Goal: Use online tool/utility

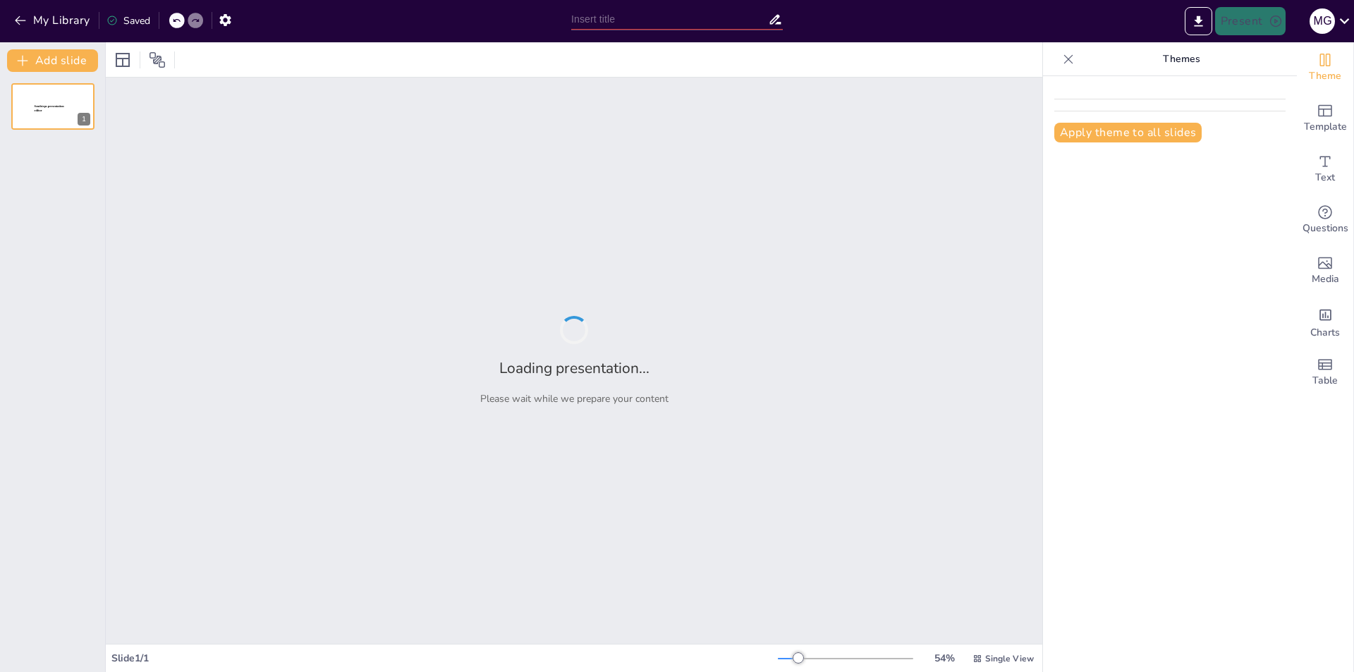
type input "2025 yilda промпт-инжинирингning professional sohalardagi roli"
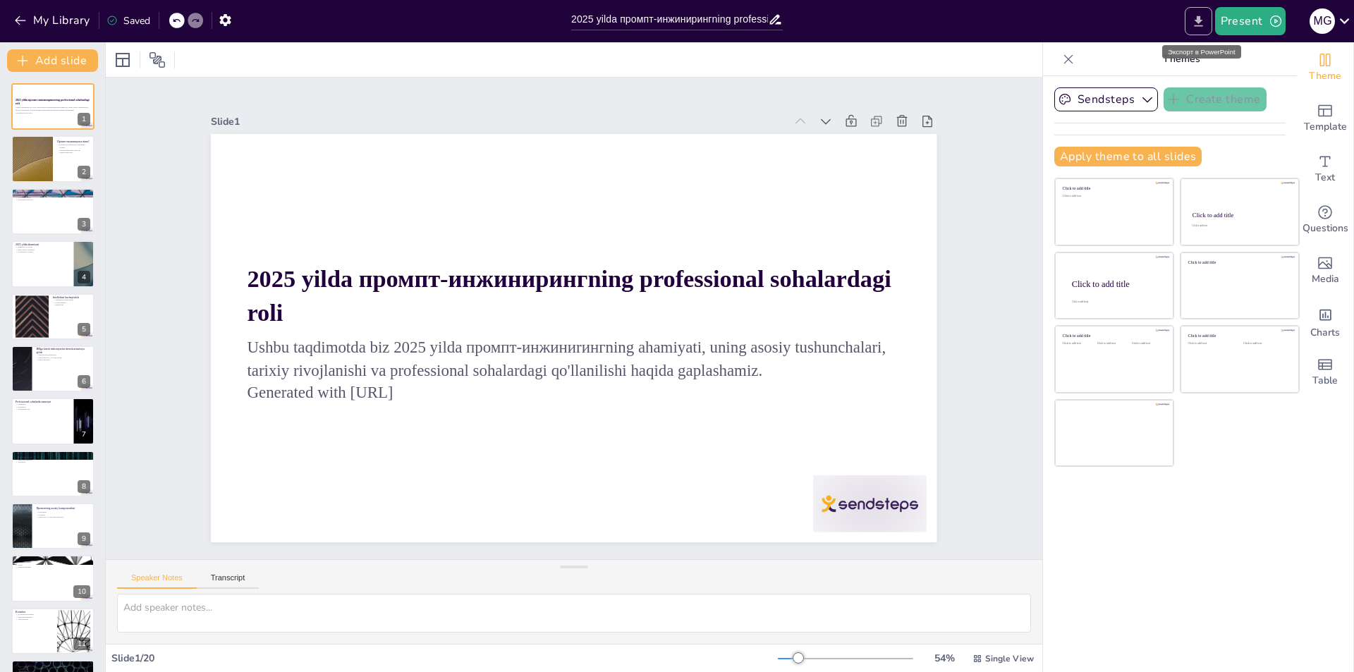
click at [1203, 20] on icon "Export to PowerPoint" at bounding box center [1198, 21] width 8 height 11
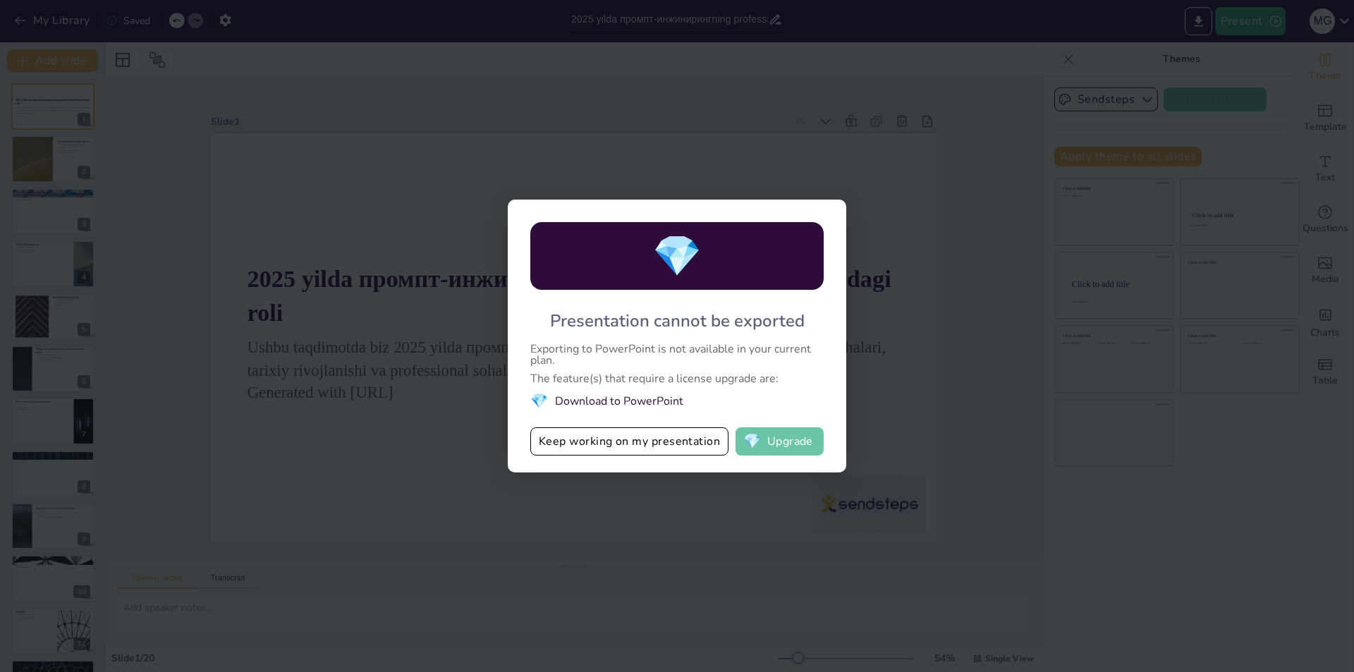
click at [792, 443] on button "💎 Upgrade" at bounding box center [780, 441] width 88 height 28
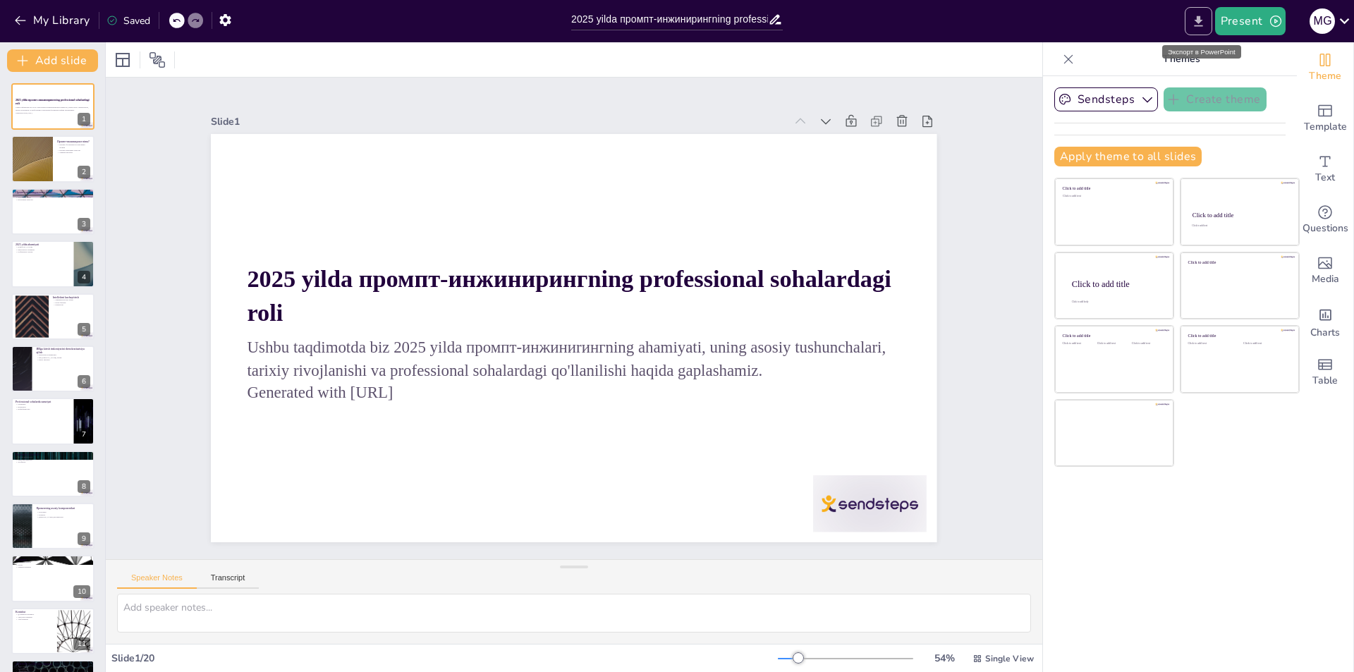
click at [1201, 16] on icon "Export to PowerPoint" at bounding box center [1198, 21] width 8 height 11
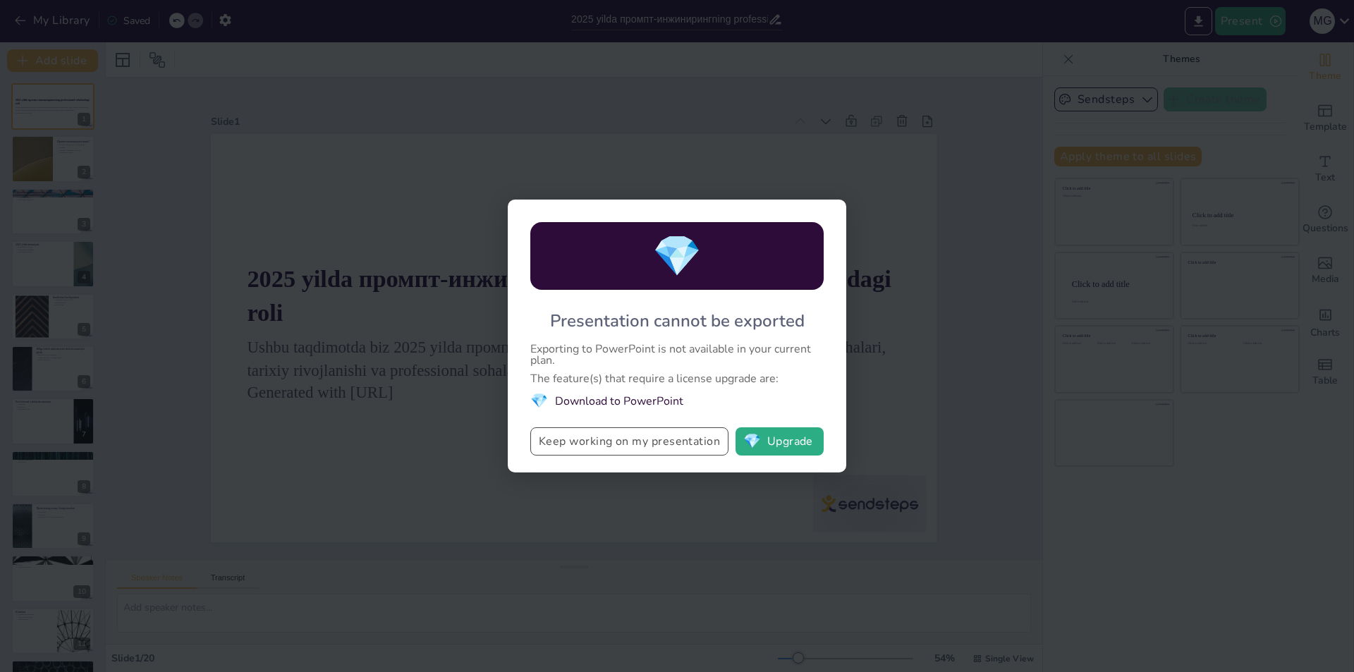
click at [608, 448] on button "Keep working on my presentation" at bounding box center [629, 441] width 198 height 28
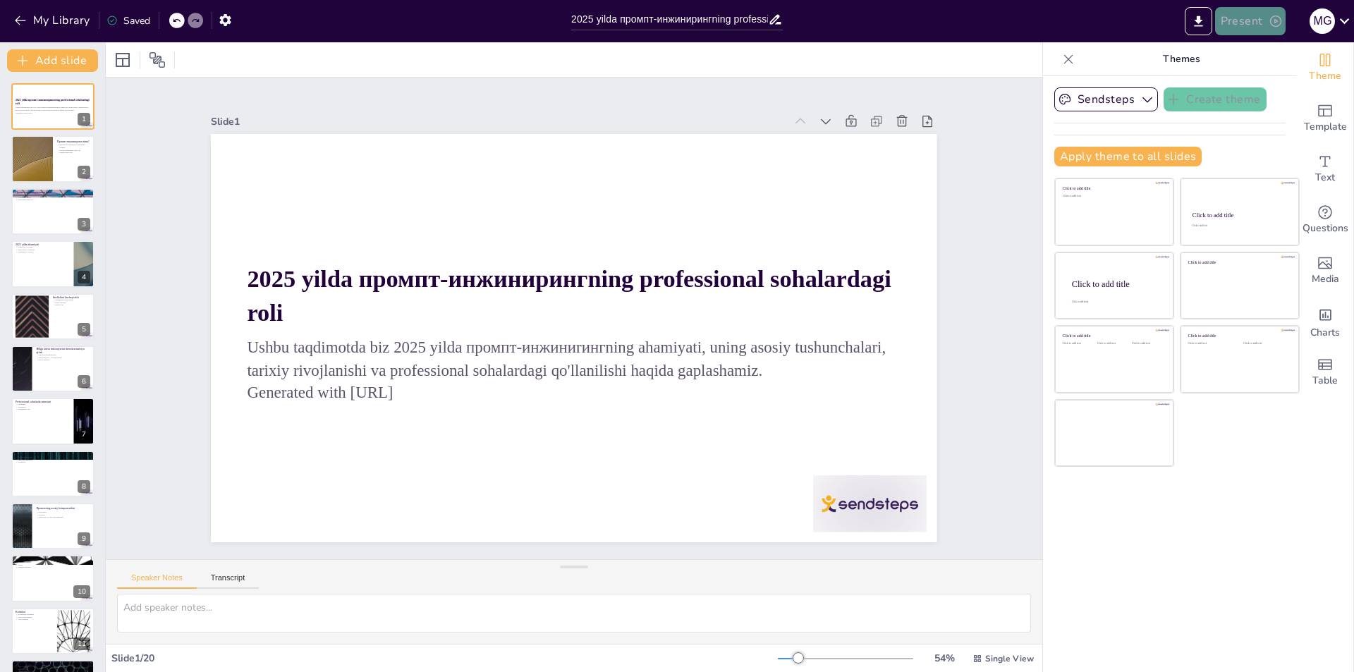
click at [1260, 23] on button "Present" at bounding box center [1250, 21] width 71 height 28
click at [1198, 25] on div at bounding box center [677, 336] width 1354 height 672
click at [1198, 28] on icon "Export to PowerPoint" at bounding box center [1198, 21] width 15 height 15
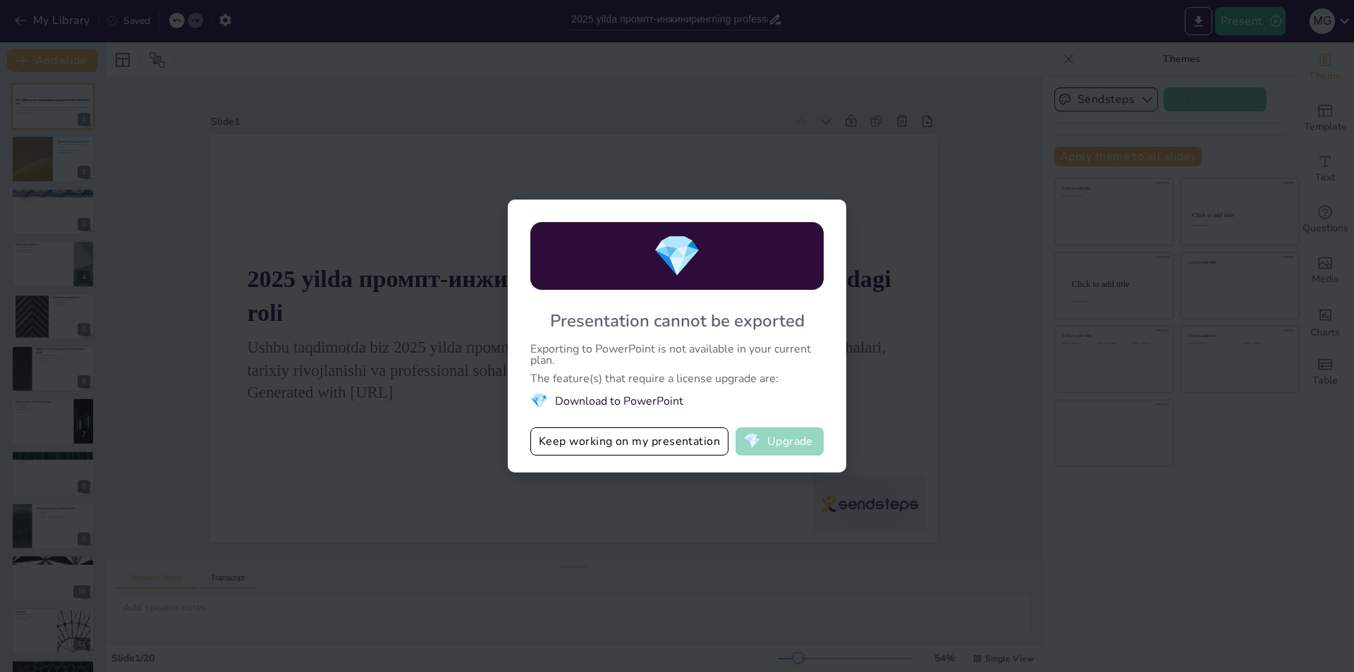
click at [766, 440] on button "💎 Upgrade" at bounding box center [780, 441] width 88 height 28
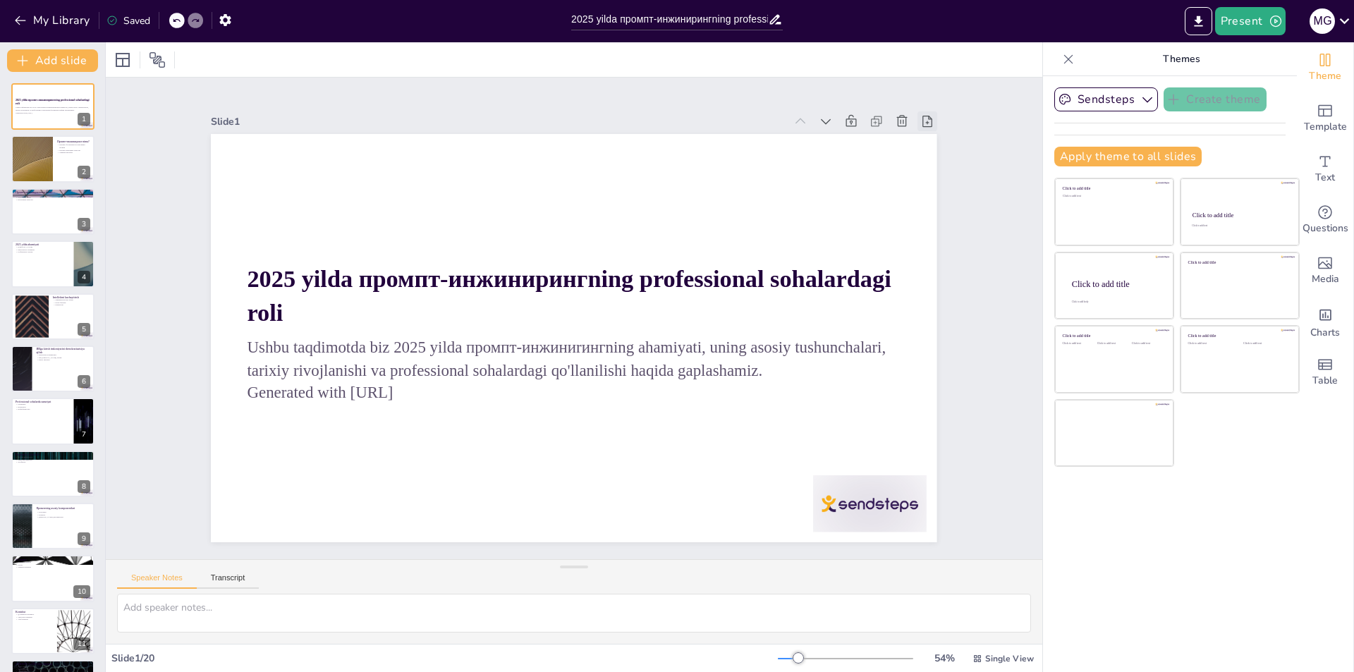
click at [970, 275] on icon at bounding box center [976, 282] width 13 height 14
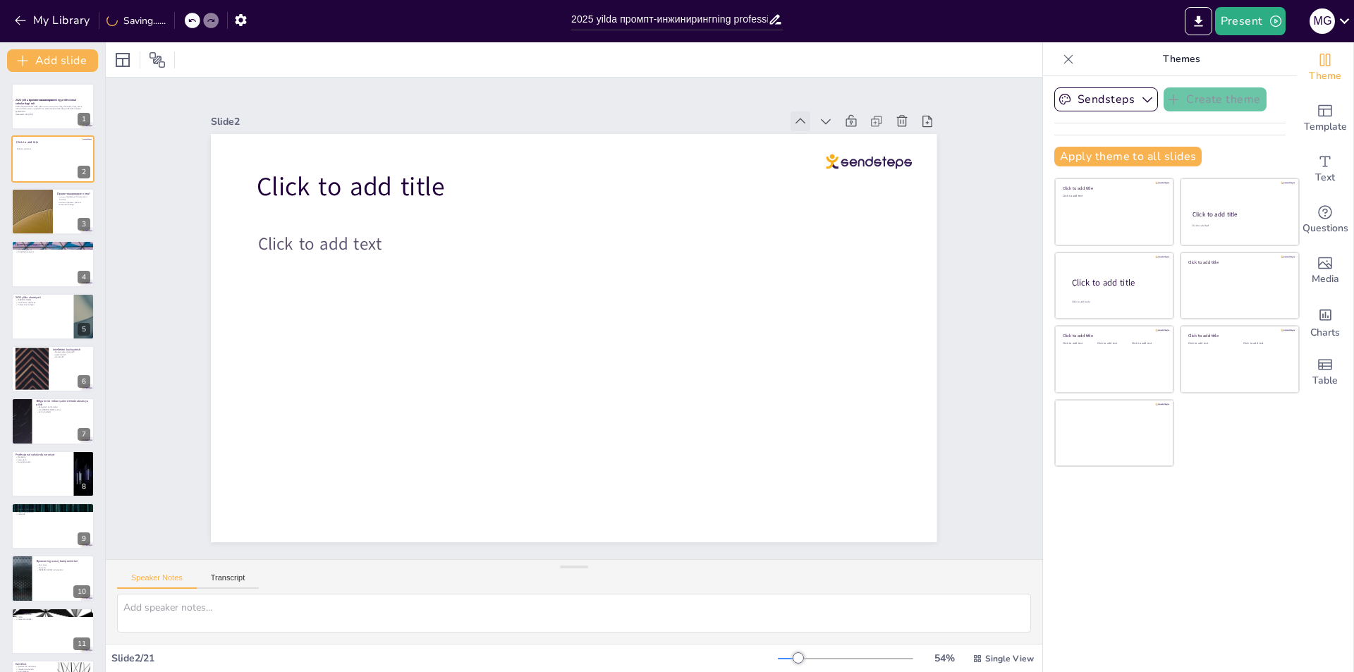
click at [863, 256] on icon at bounding box center [868, 260] width 11 height 9
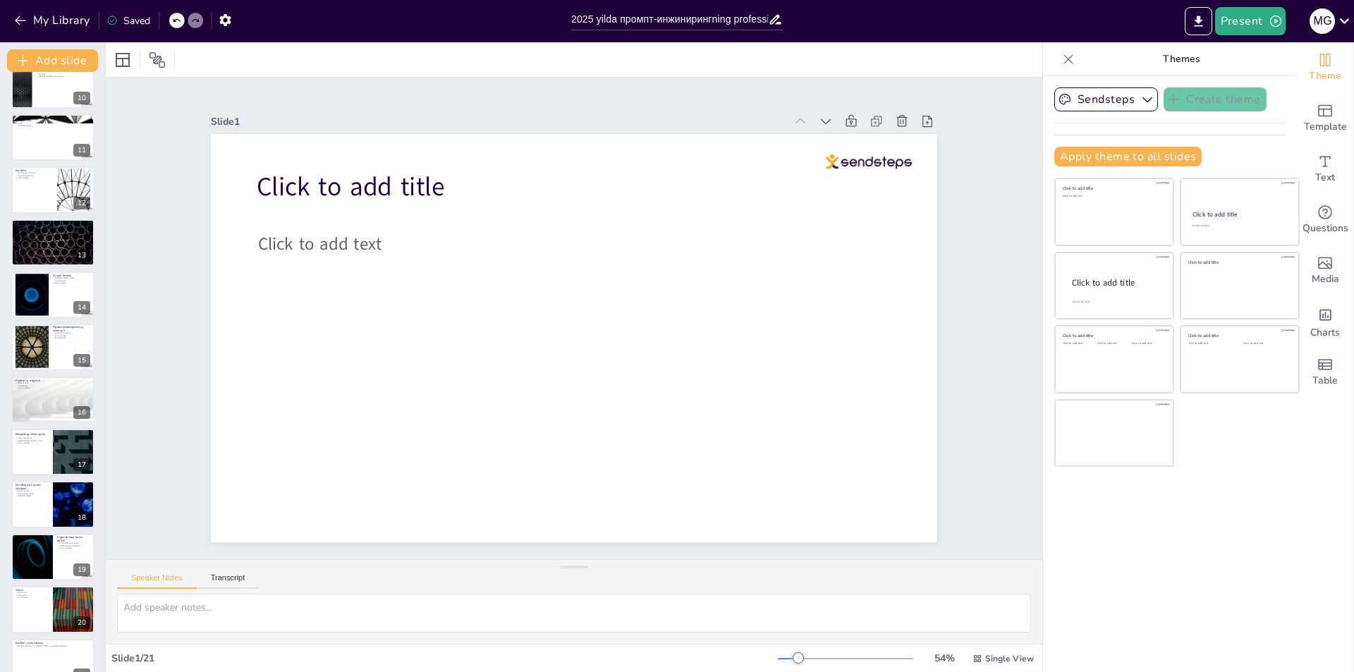
scroll to position [519, 0]
